Goal: Transaction & Acquisition: Purchase product/service

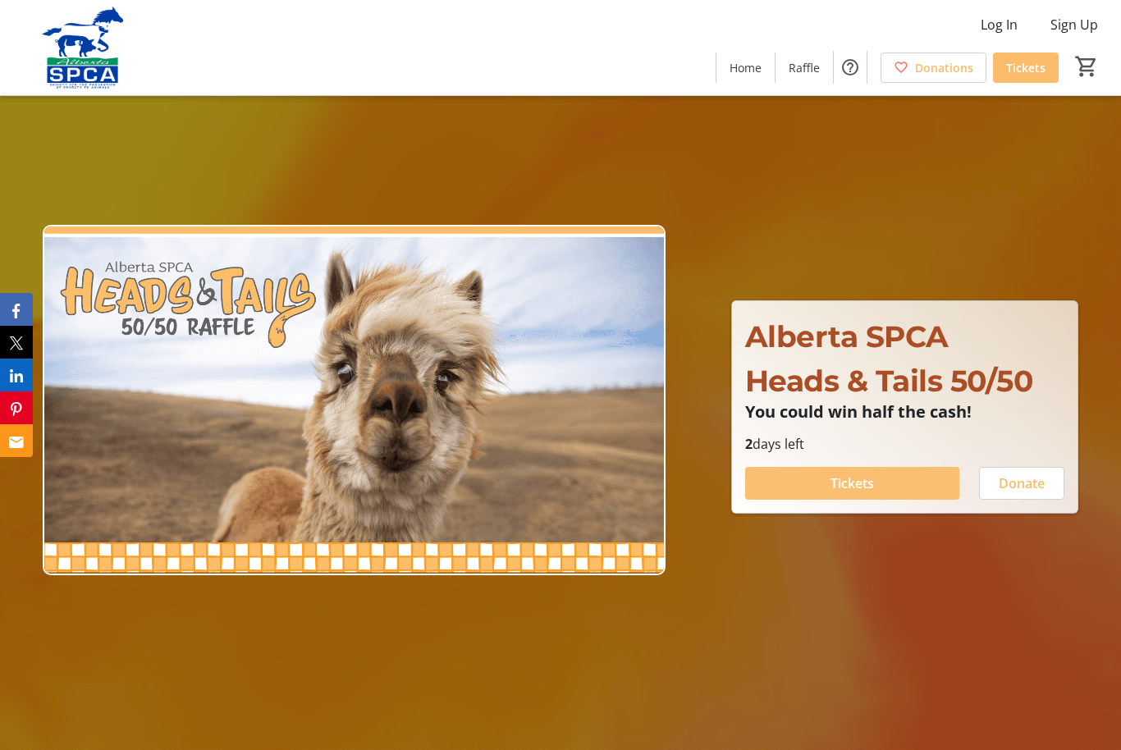
click at [884, 503] on span at bounding box center [852, 483] width 214 height 39
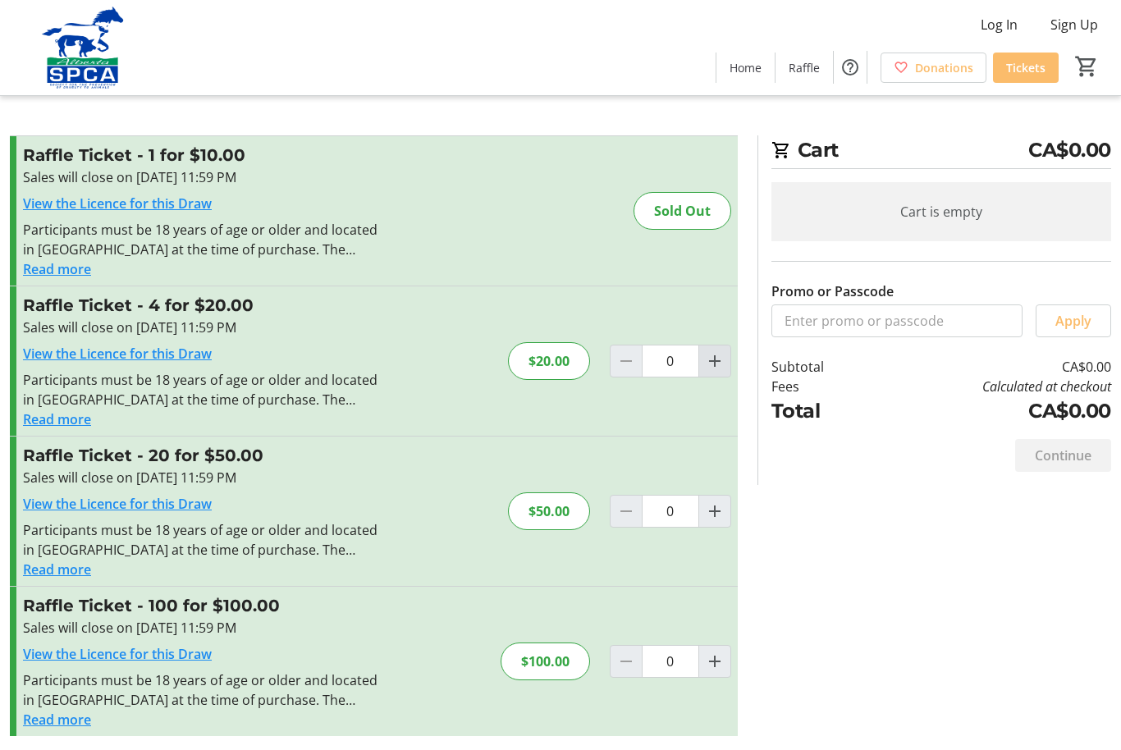
click at [725, 360] on span "Increment by one" at bounding box center [714, 361] width 31 height 31
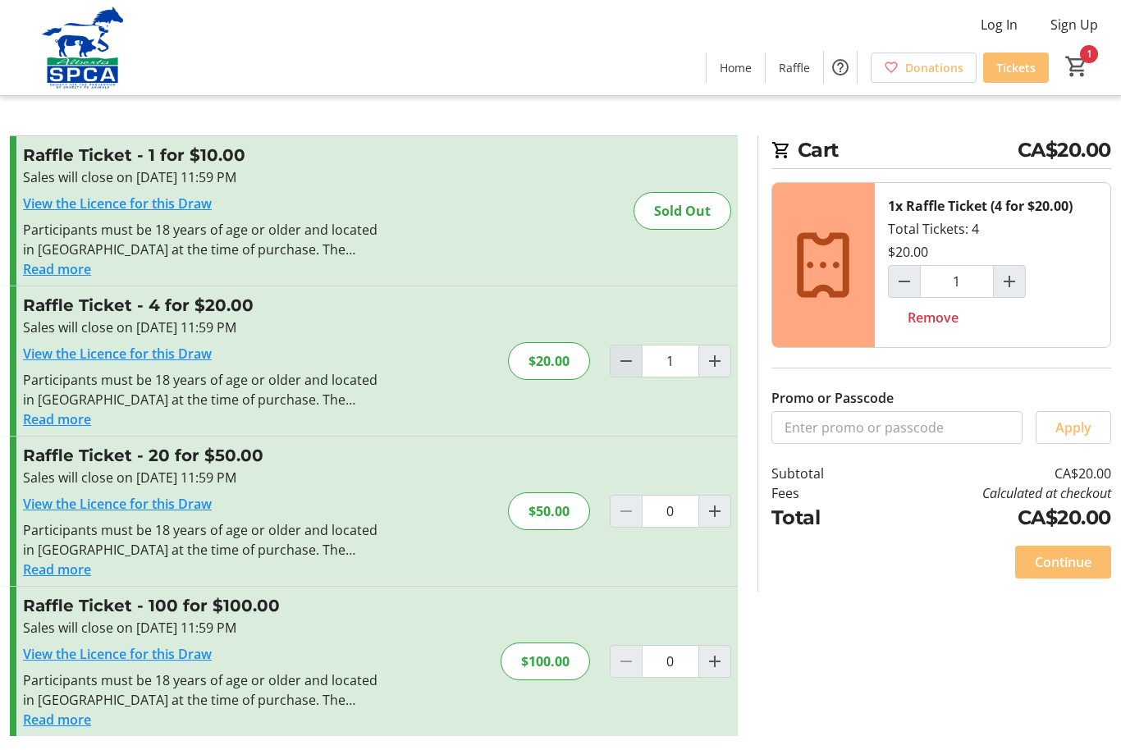
click at [620, 361] on mat-icon "Decrement by one" at bounding box center [626, 361] width 20 height 20
type input "0"
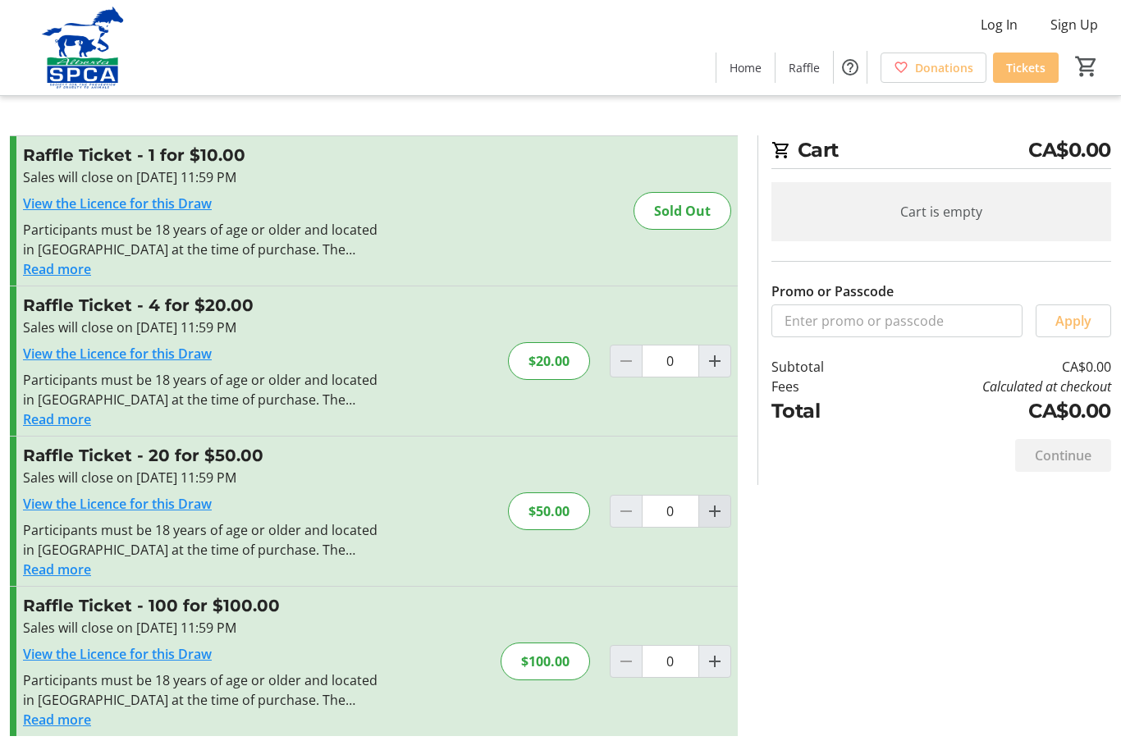
click at [717, 514] on mat-icon "Increment by one" at bounding box center [715, 511] width 20 height 20
type input "1"
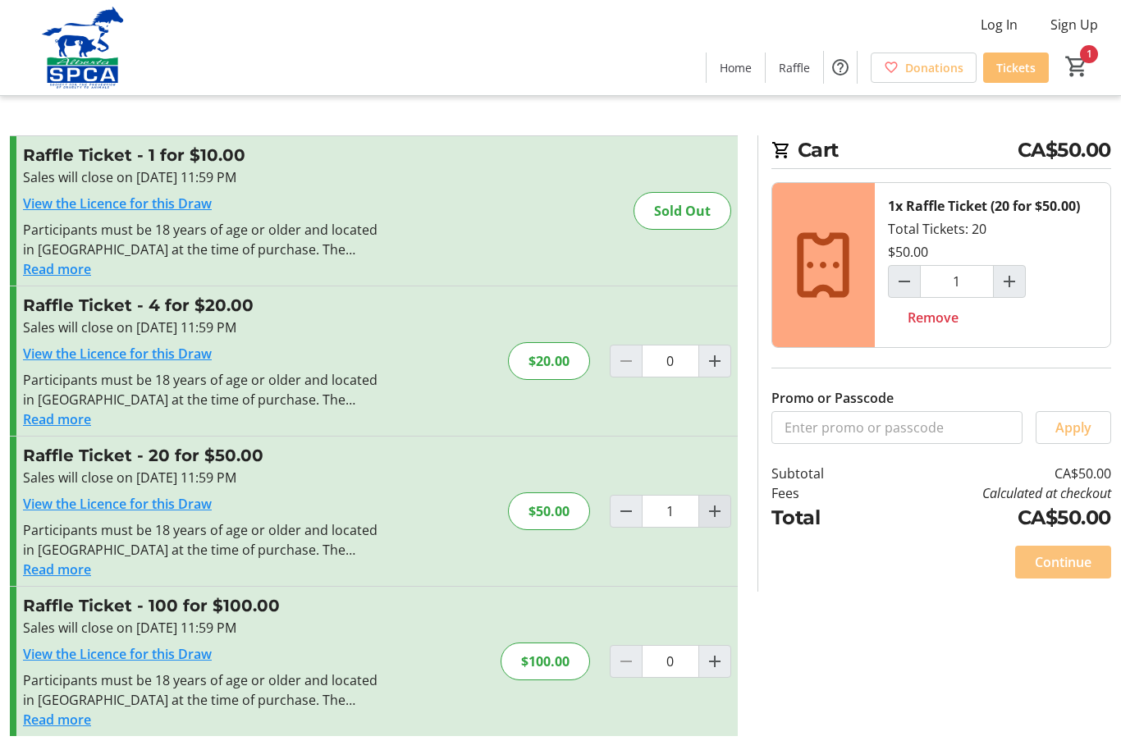
click at [1071, 562] on span "Continue" at bounding box center [1063, 562] width 57 height 20
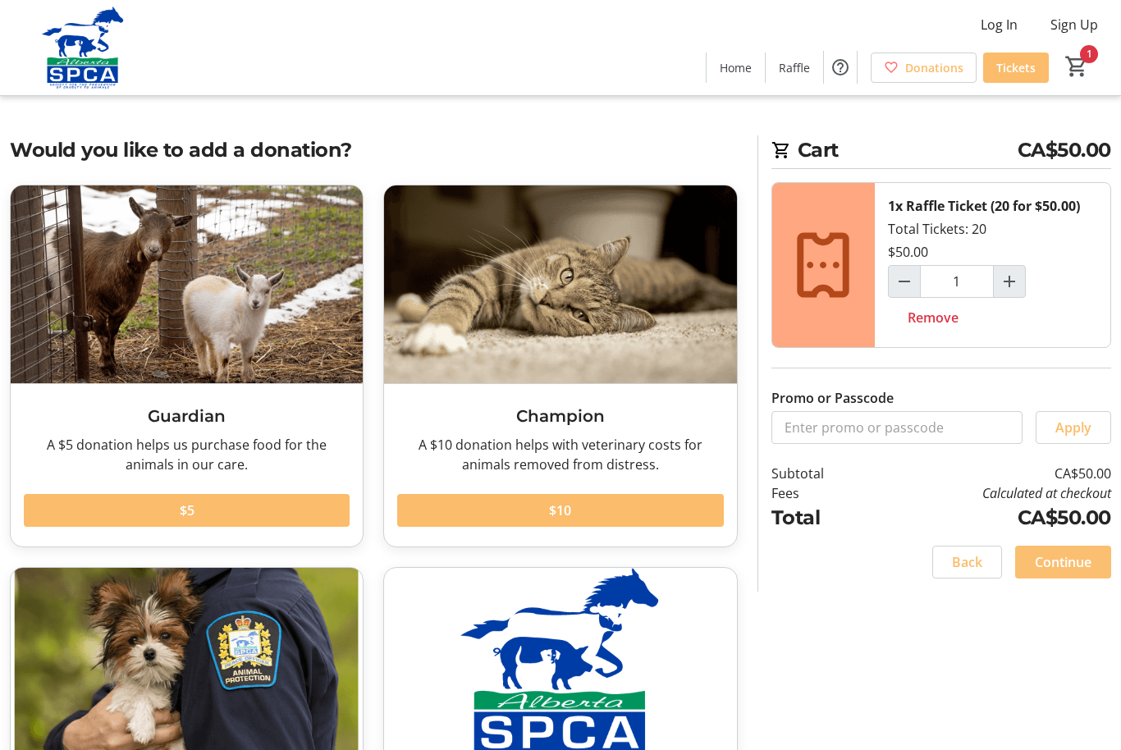
click at [1067, 556] on span "Continue" at bounding box center [1063, 562] width 57 height 20
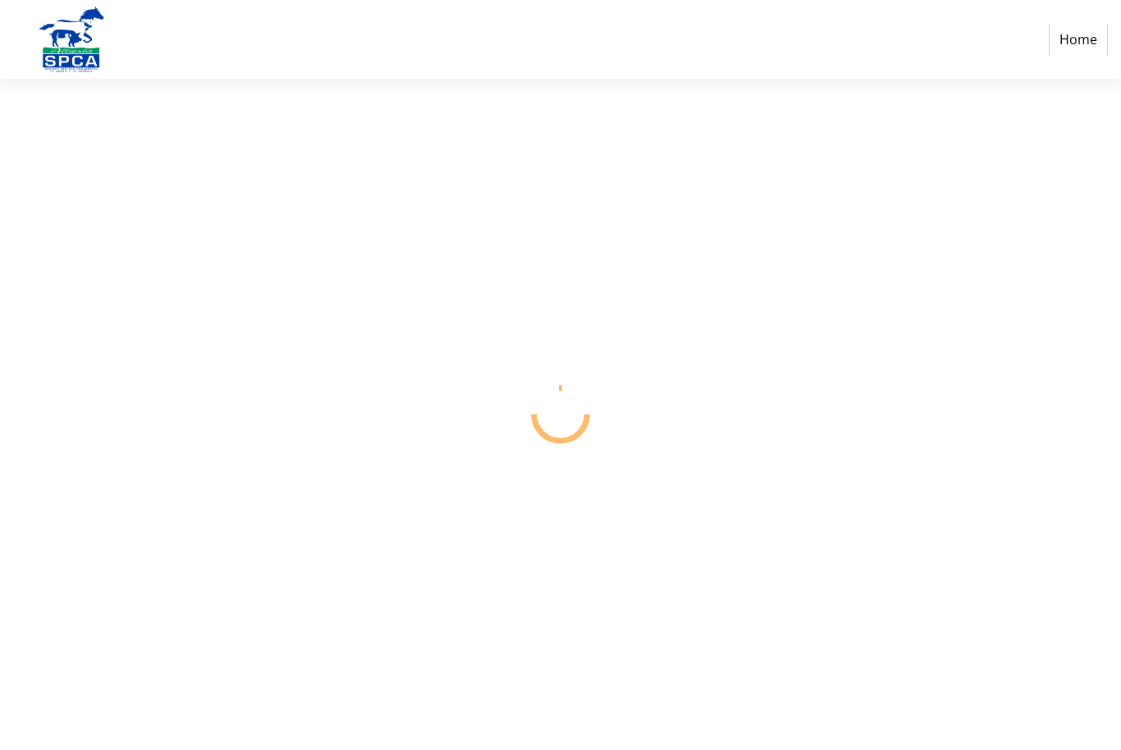
select select "CA"
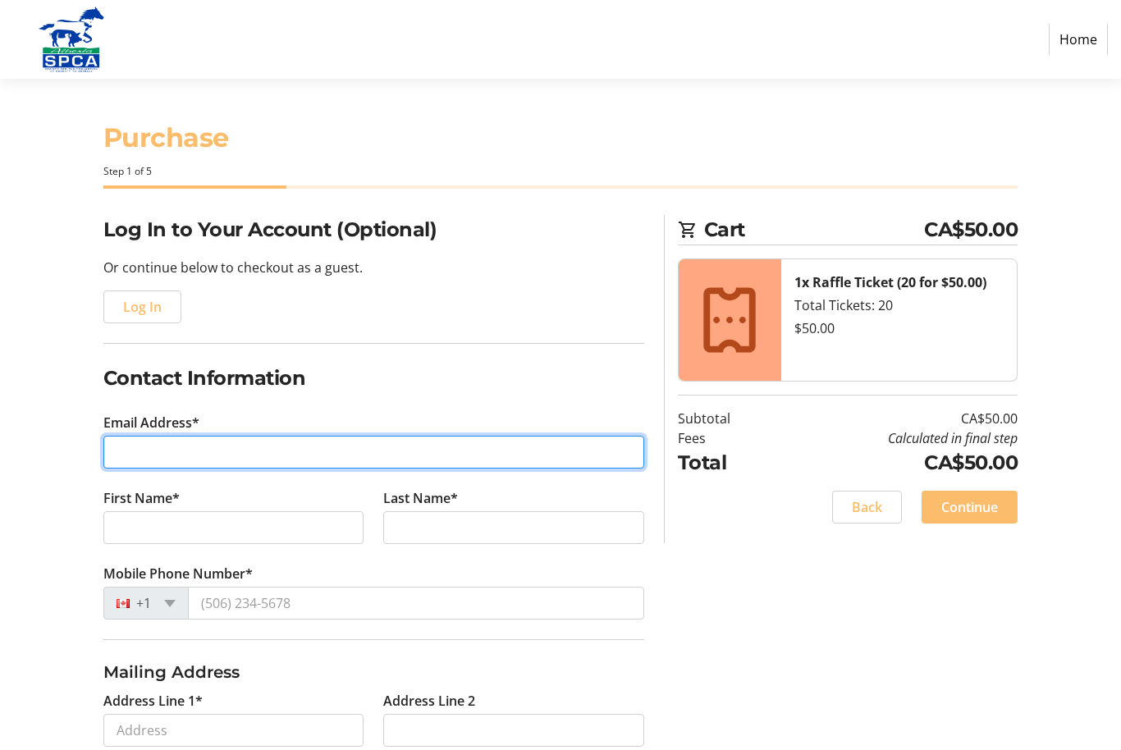
click at [236, 452] on input "Email Address*" at bounding box center [373, 452] width 541 height 33
type input "[EMAIL_ADDRESS][PERSON_NAME][DOMAIN_NAME]"
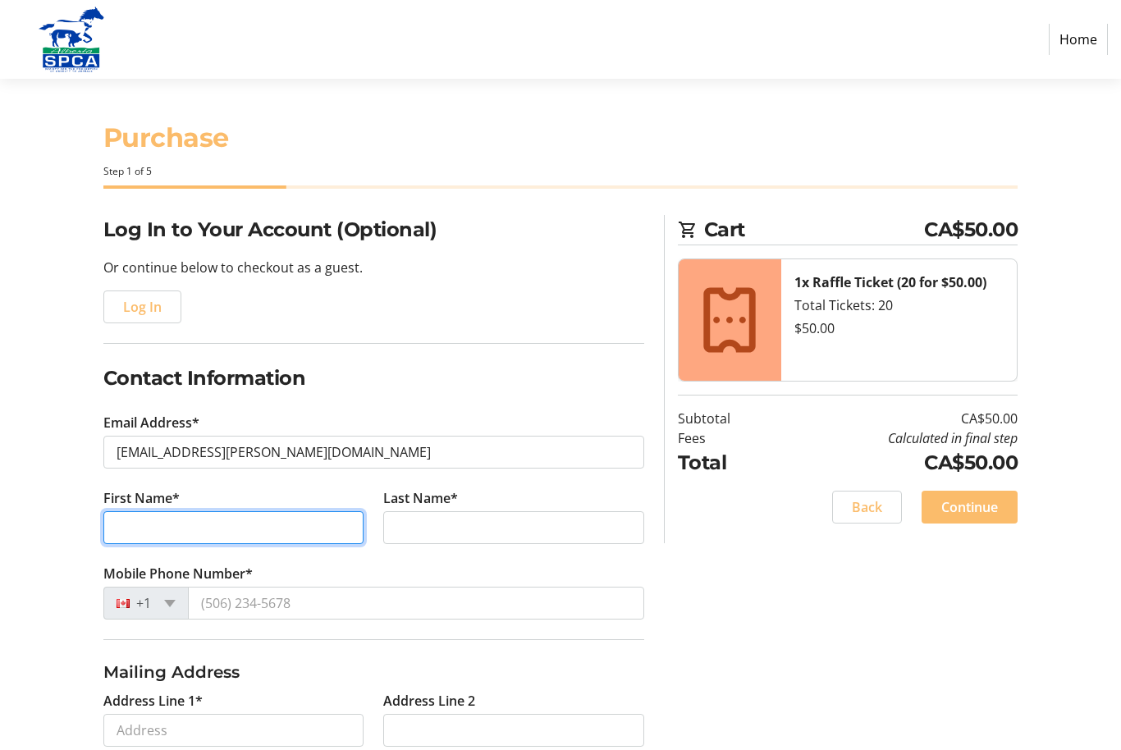
click at [273, 523] on input "First Name*" at bounding box center [233, 527] width 261 height 33
type input "Jaye"
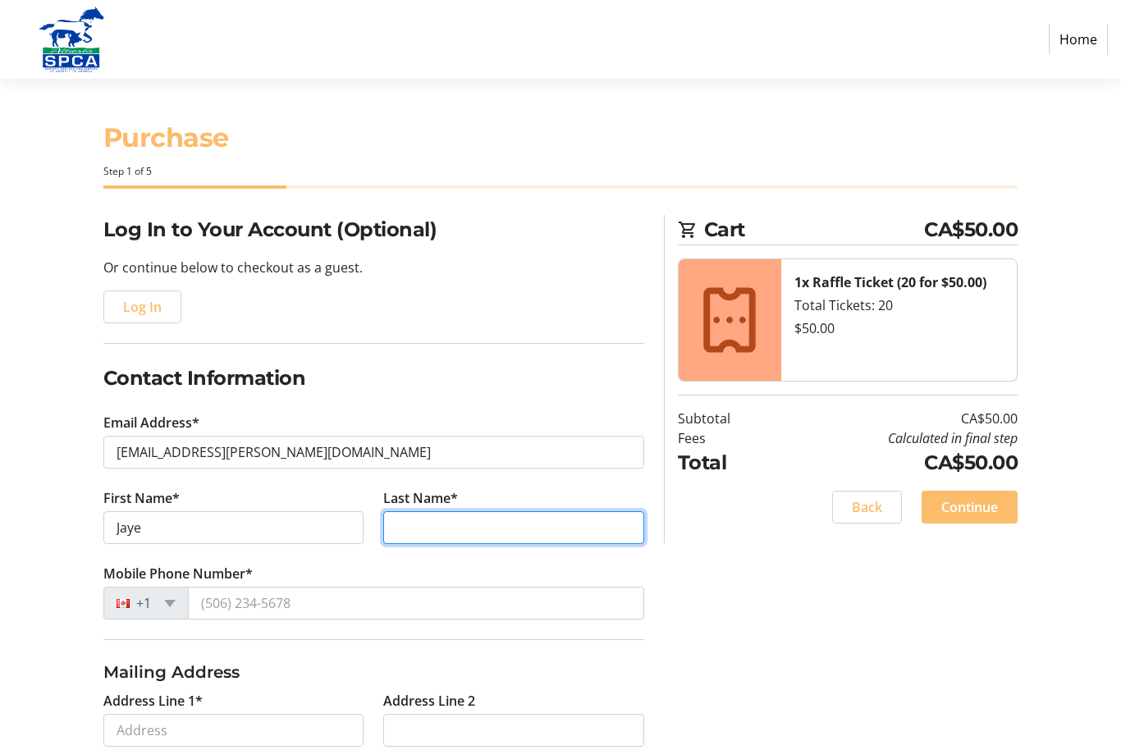
click at [493, 524] on input "Last Name*" at bounding box center [513, 527] width 261 height 33
type input "Campagne"
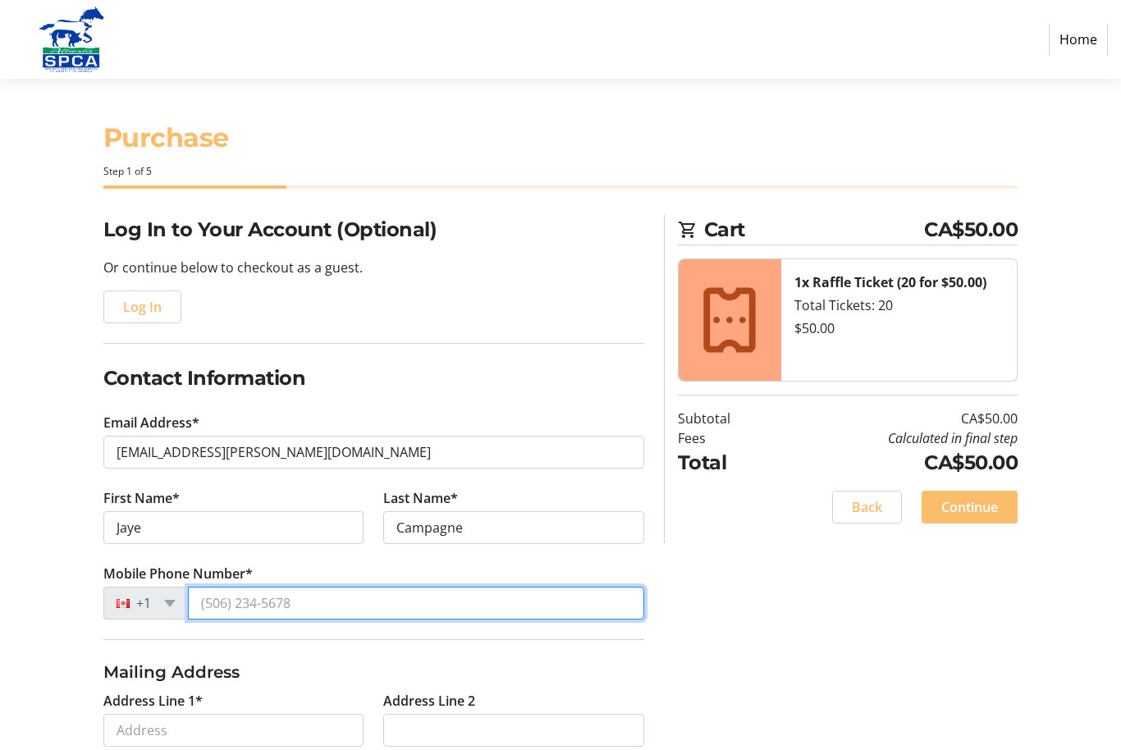
click at [301, 599] on input "Mobile Phone Number*" at bounding box center [416, 603] width 456 height 33
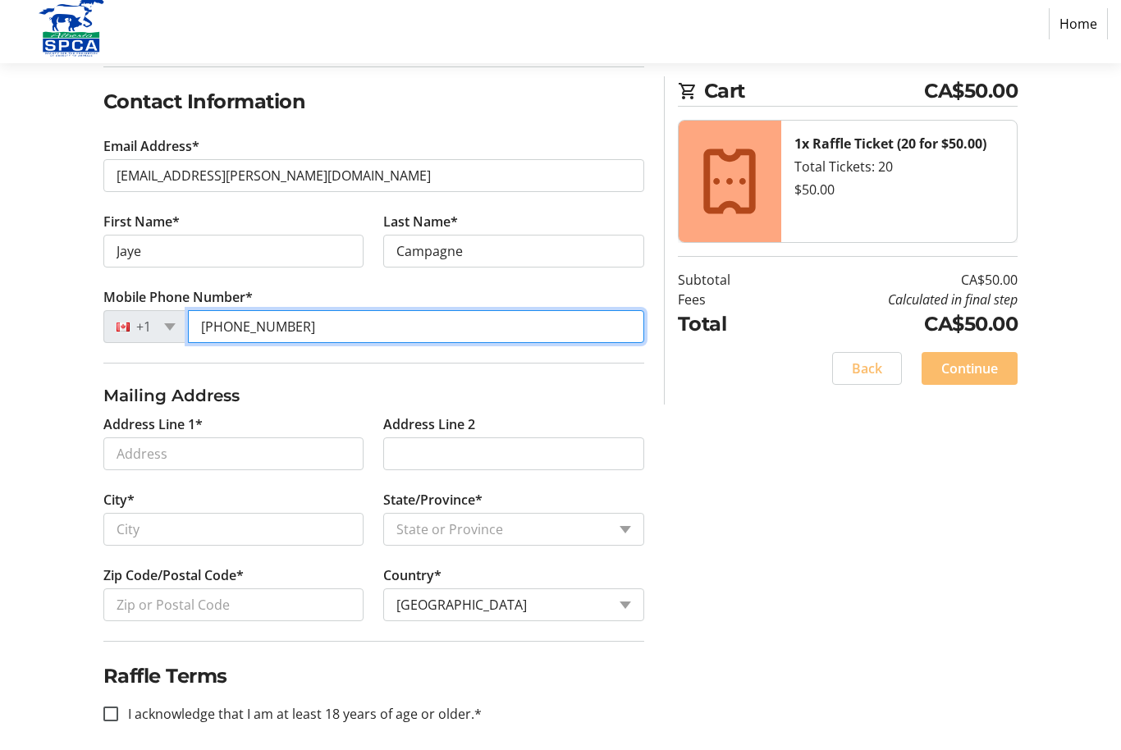
scroll to position [277, 0]
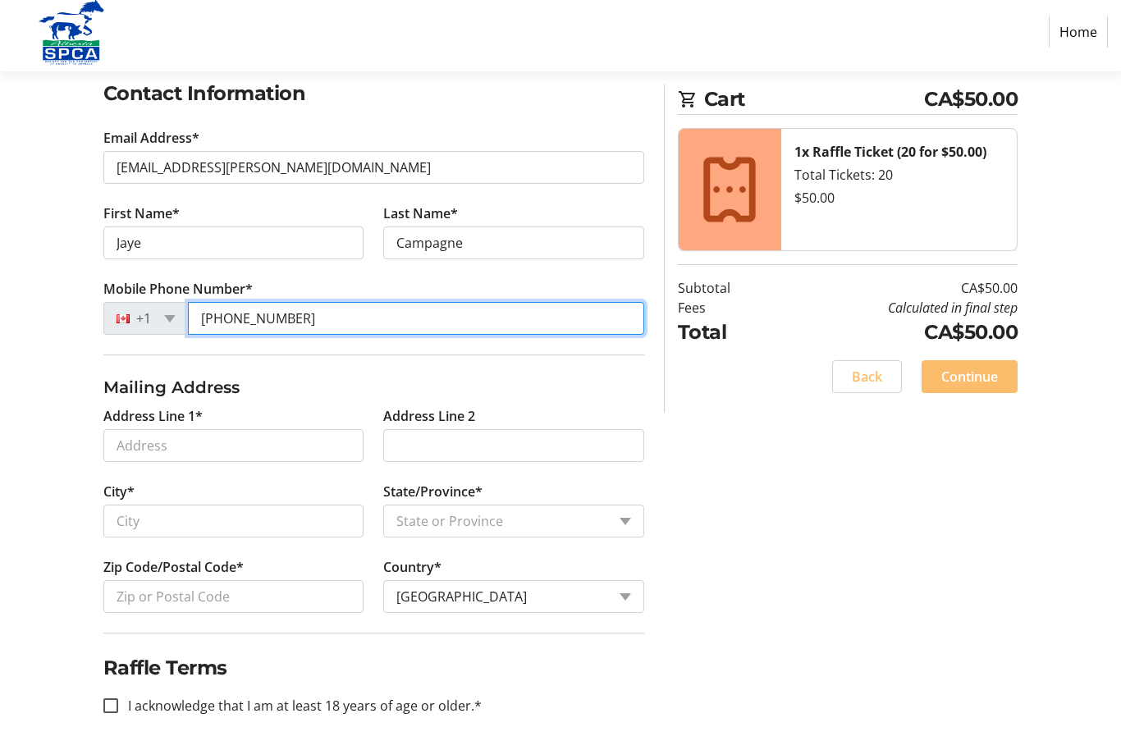
type input "[PHONE_NUMBER]"
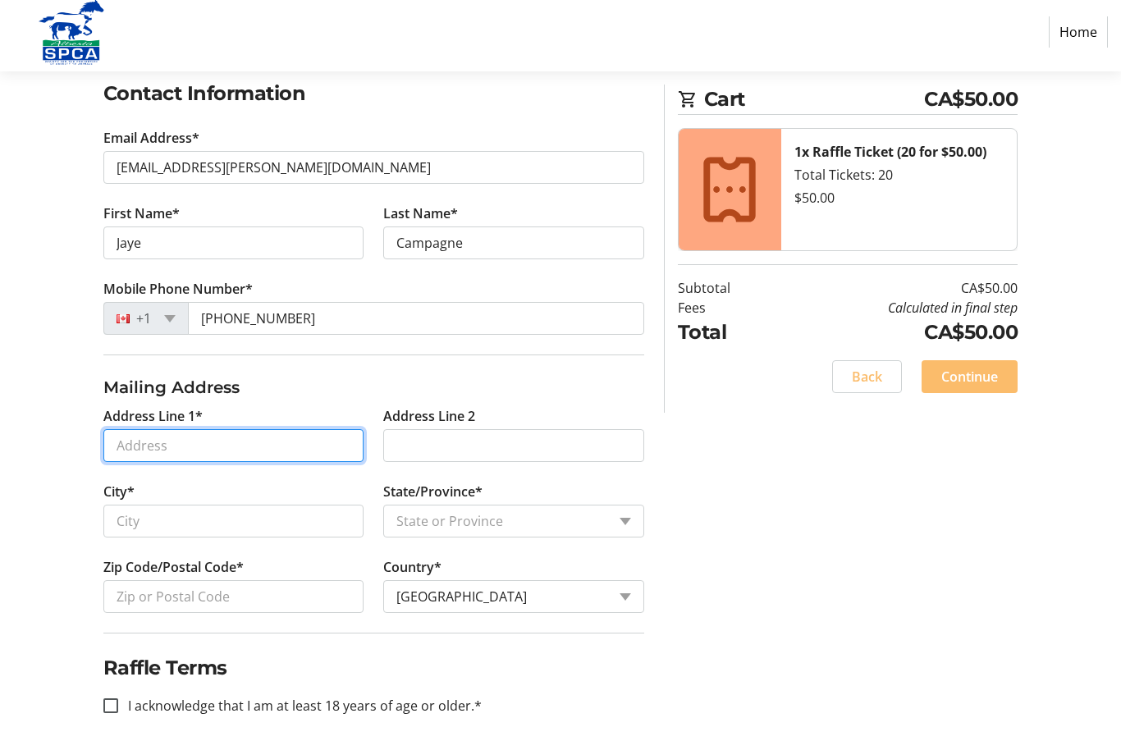
click at [237, 456] on input "Address Line 1*" at bounding box center [233, 453] width 261 height 33
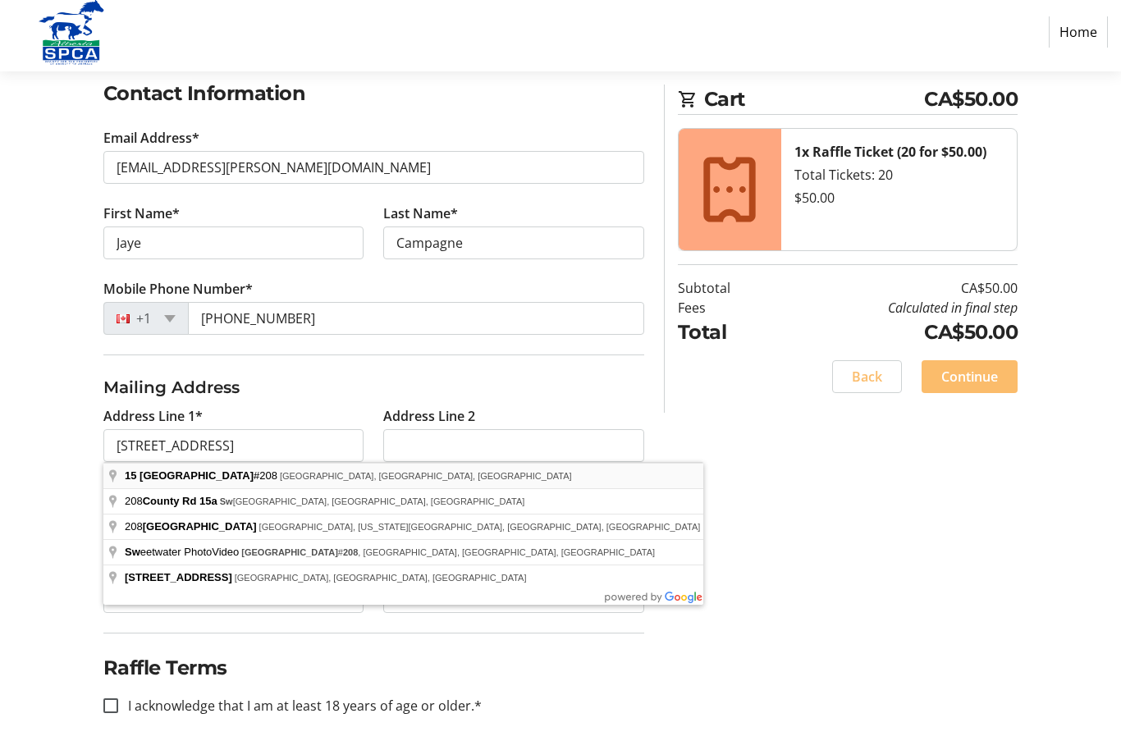
type input "[STREET_ADDRESS]"
type input "[GEOGRAPHIC_DATA]"
select select "AB"
type input "T3H 0E3"
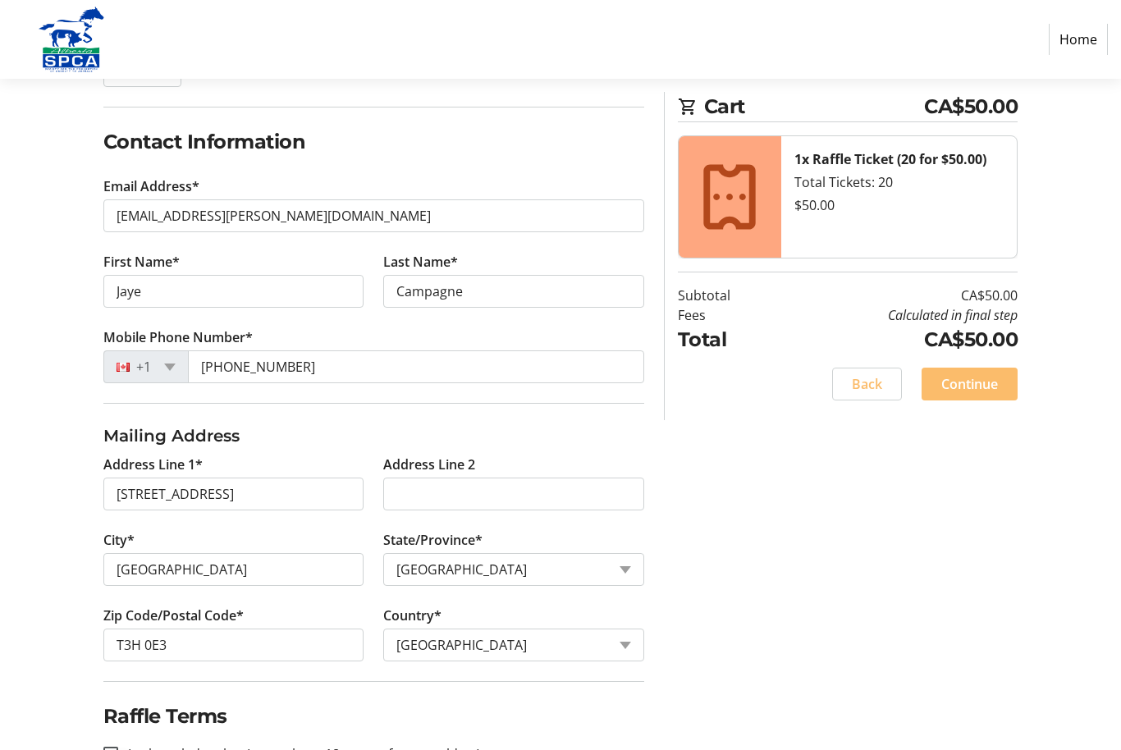
scroll to position [236, 0]
click at [110, 749] on input "I acknowledge that I am at least 18 years of age or older.*" at bounding box center [110, 755] width 15 height 15
checkbox input "true"
click at [961, 382] on span "Continue" at bounding box center [969, 384] width 57 height 20
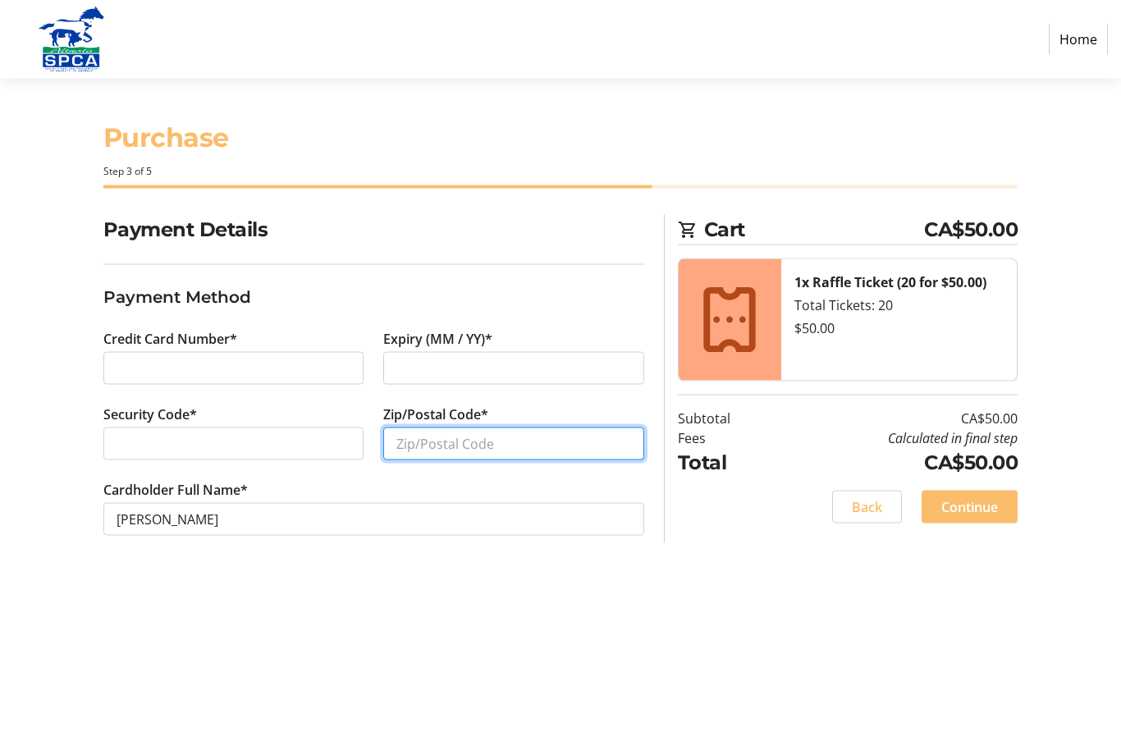
click at [485, 444] on input "Zip/Postal Code*" at bounding box center [513, 444] width 261 height 33
type input "T3H 0E3"
click at [964, 511] on span "Continue" at bounding box center [969, 507] width 57 height 20
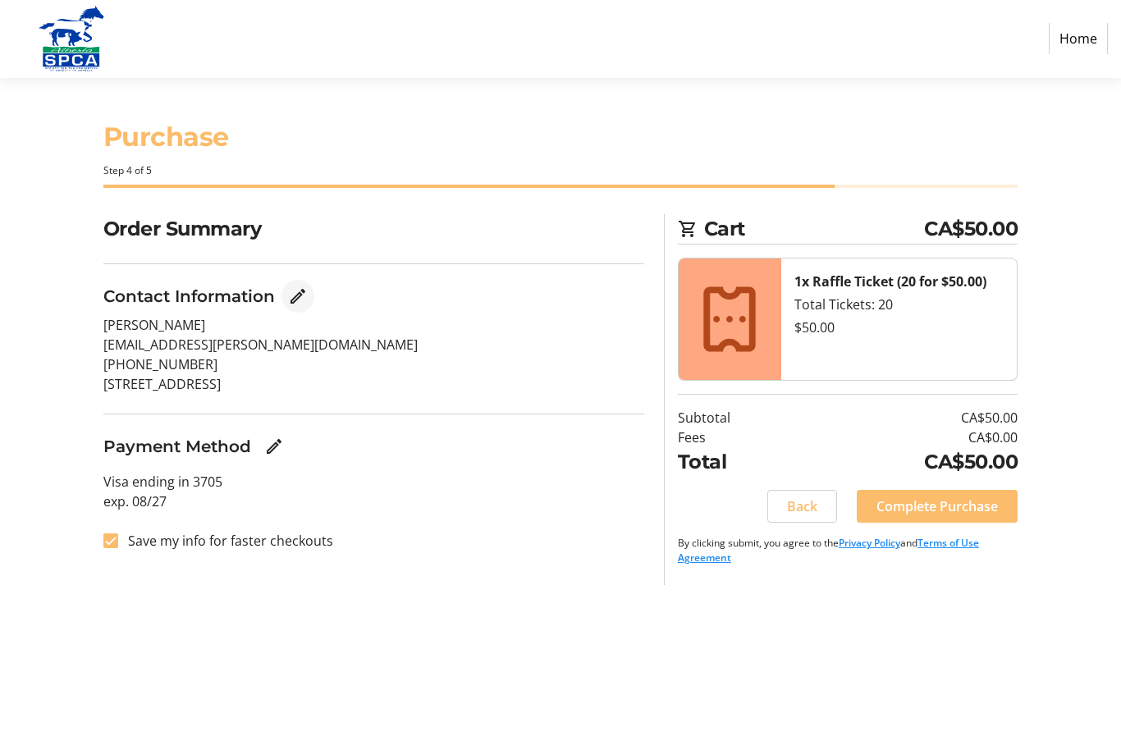
click at [307, 299] on mat-icon "Edit Contact Information" at bounding box center [298, 297] width 20 height 20
select select "AB"
select select "CA"
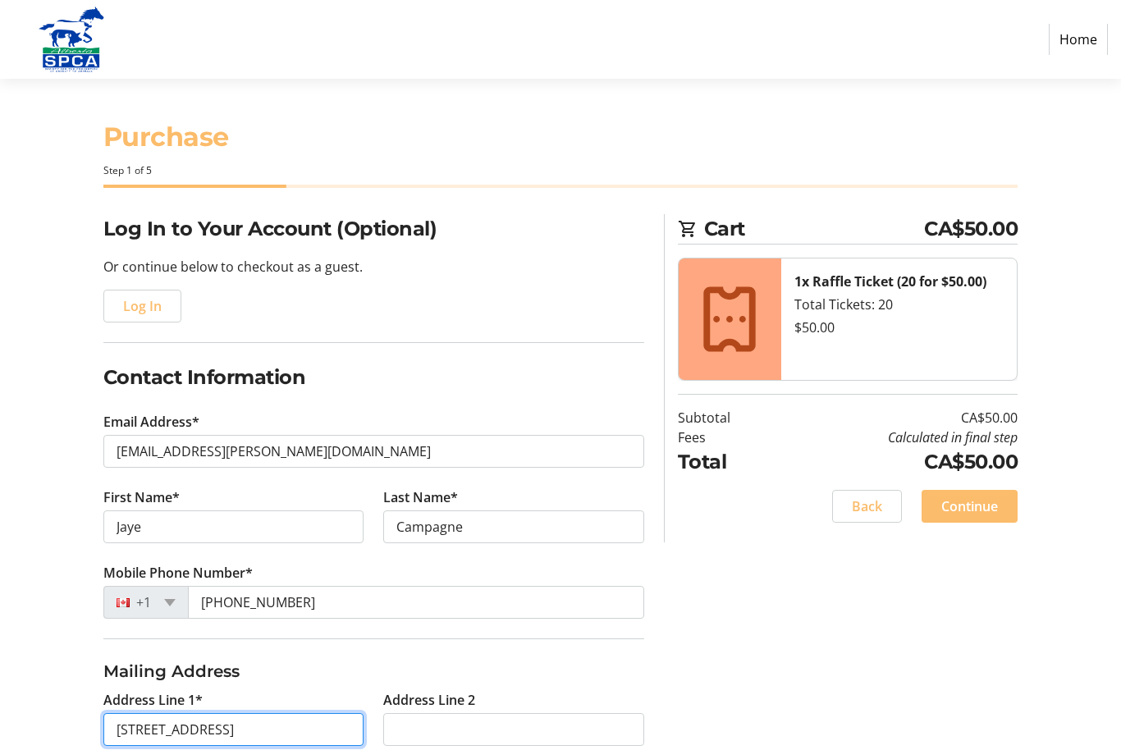
click at [323, 733] on input "[STREET_ADDRESS]" at bounding box center [233, 729] width 261 height 33
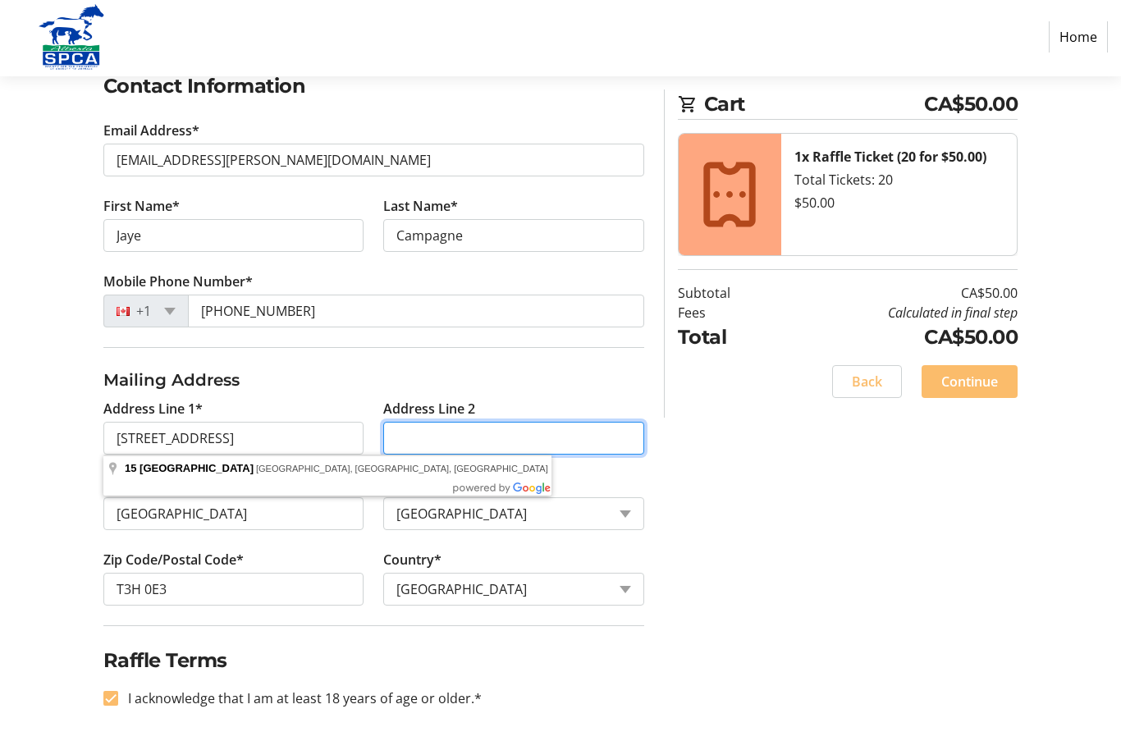
click at [428, 432] on input "Address Line 2" at bounding box center [513, 440] width 261 height 33
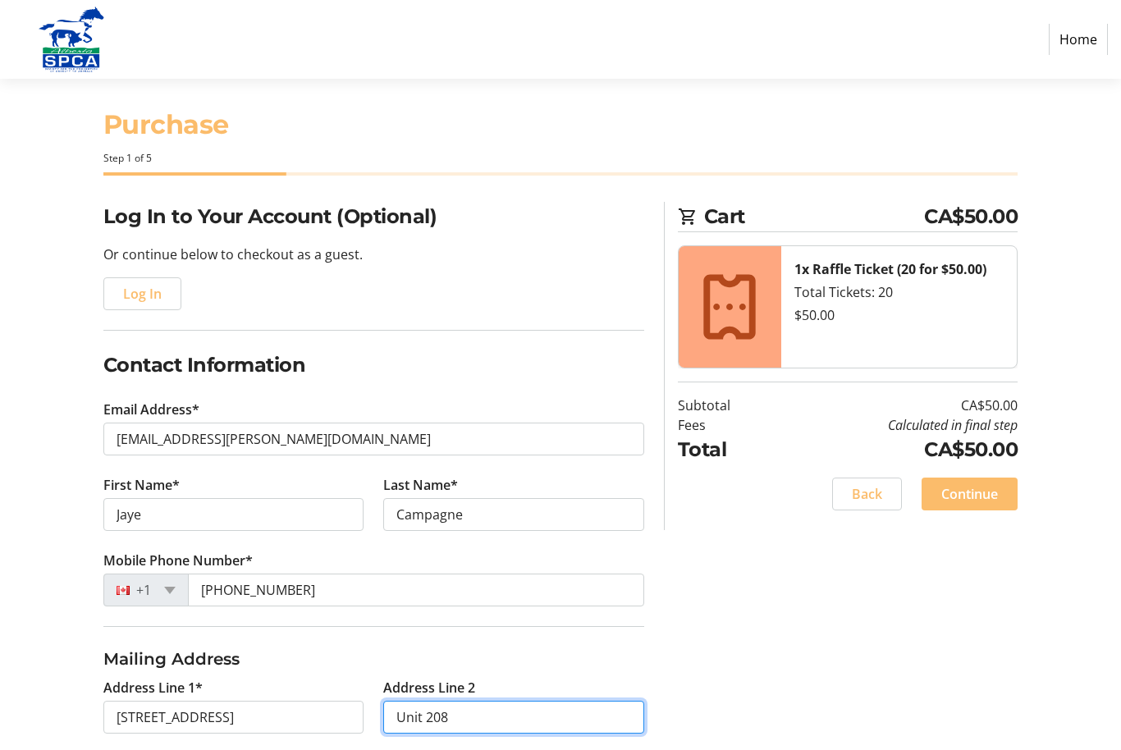
scroll to position [0, 0]
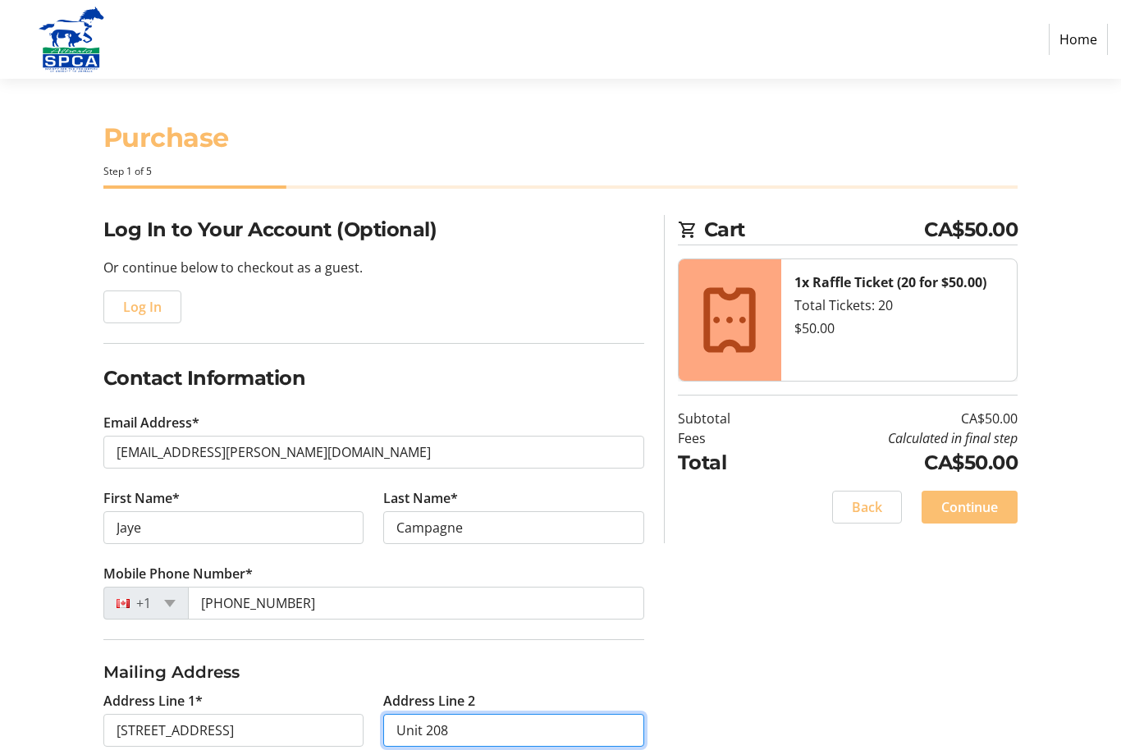
type input "Unit 208"
click at [963, 509] on span "Continue" at bounding box center [969, 507] width 57 height 20
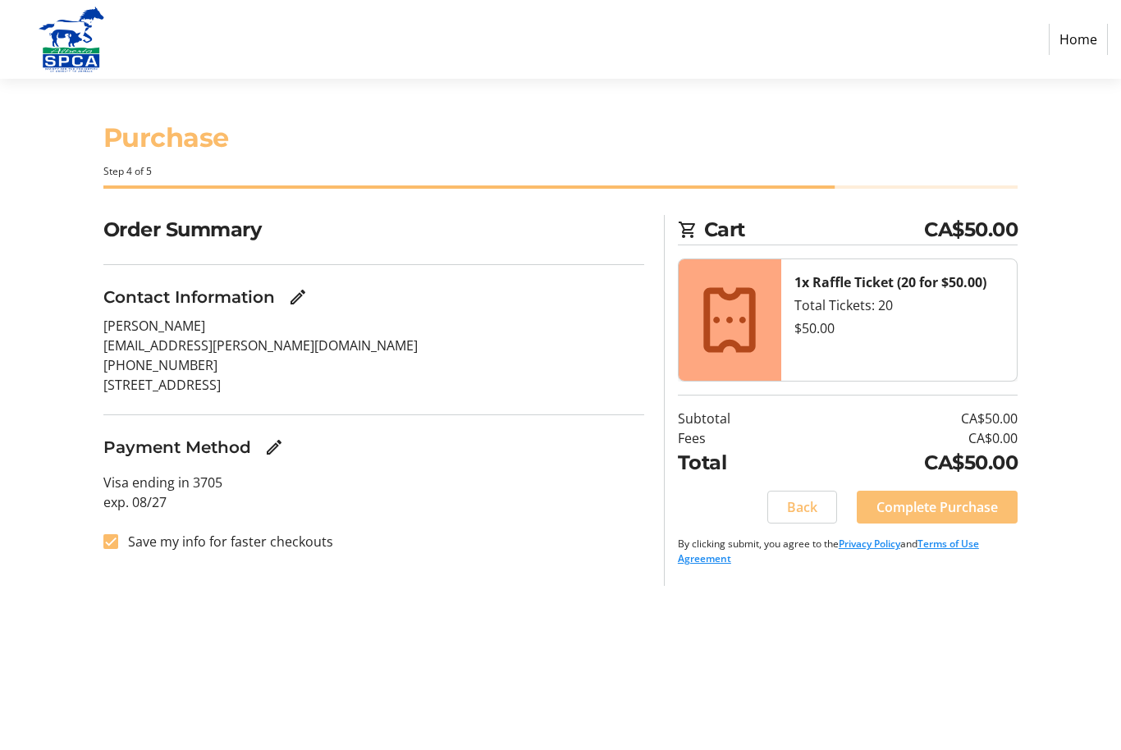
click at [950, 506] on span "Complete Purchase" at bounding box center [937, 507] width 121 height 20
